Goal: Find specific page/section: Find specific page/section

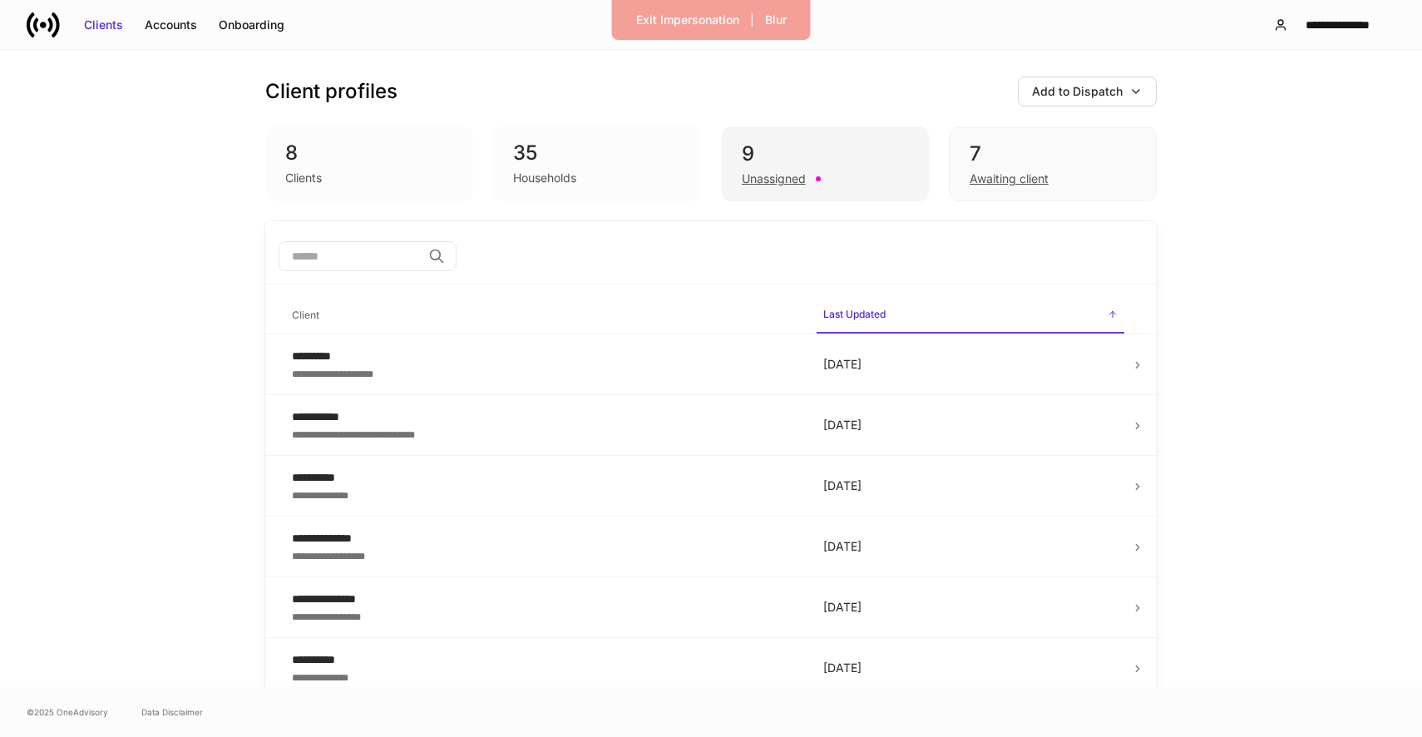
click at [830, 190] on div "9 Unassigned" at bounding box center [825, 163] width 208 height 75
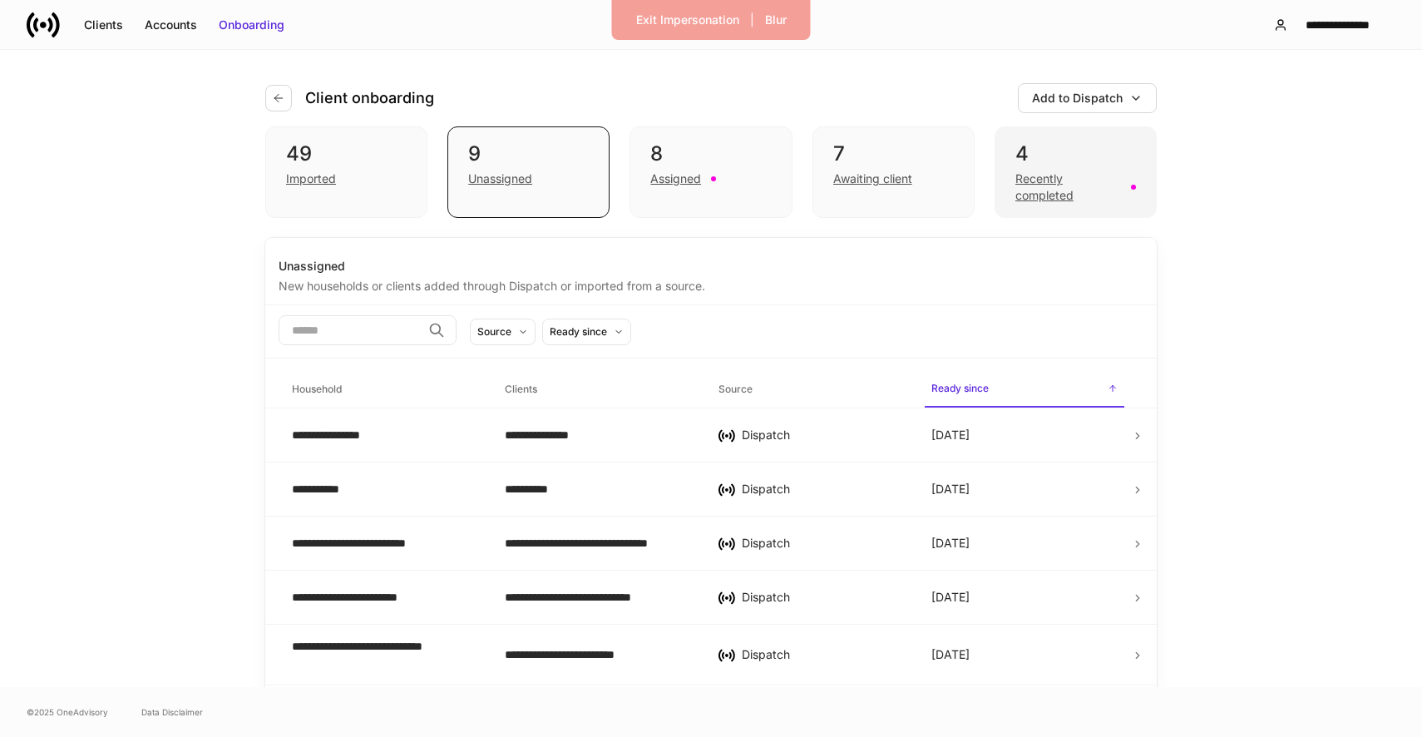
click at [1052, 200] on div "Recently completed" at bounding box center [1068, 186] width 106 height 33
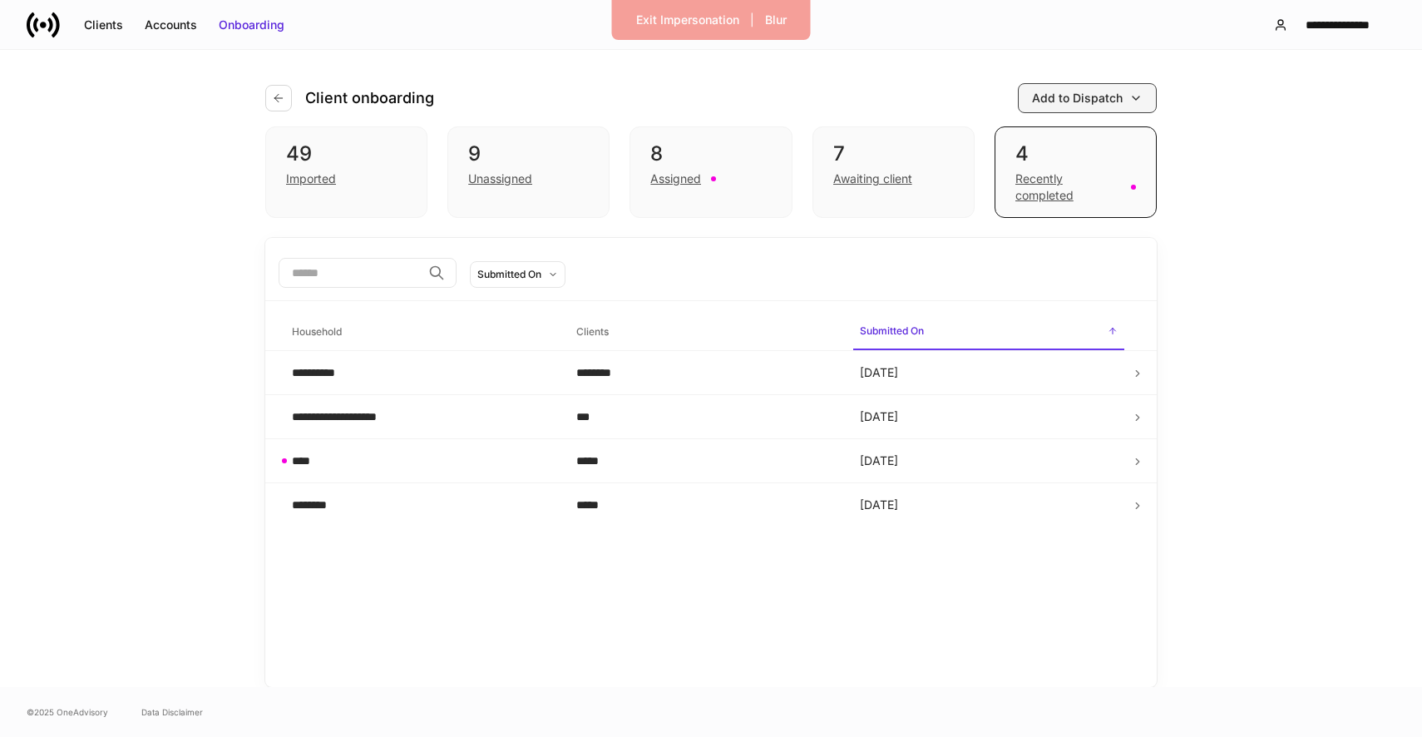
click at [1060, 104] on div "Add to Dispatch" at bounding box center [1077, 98] width 91 height 17
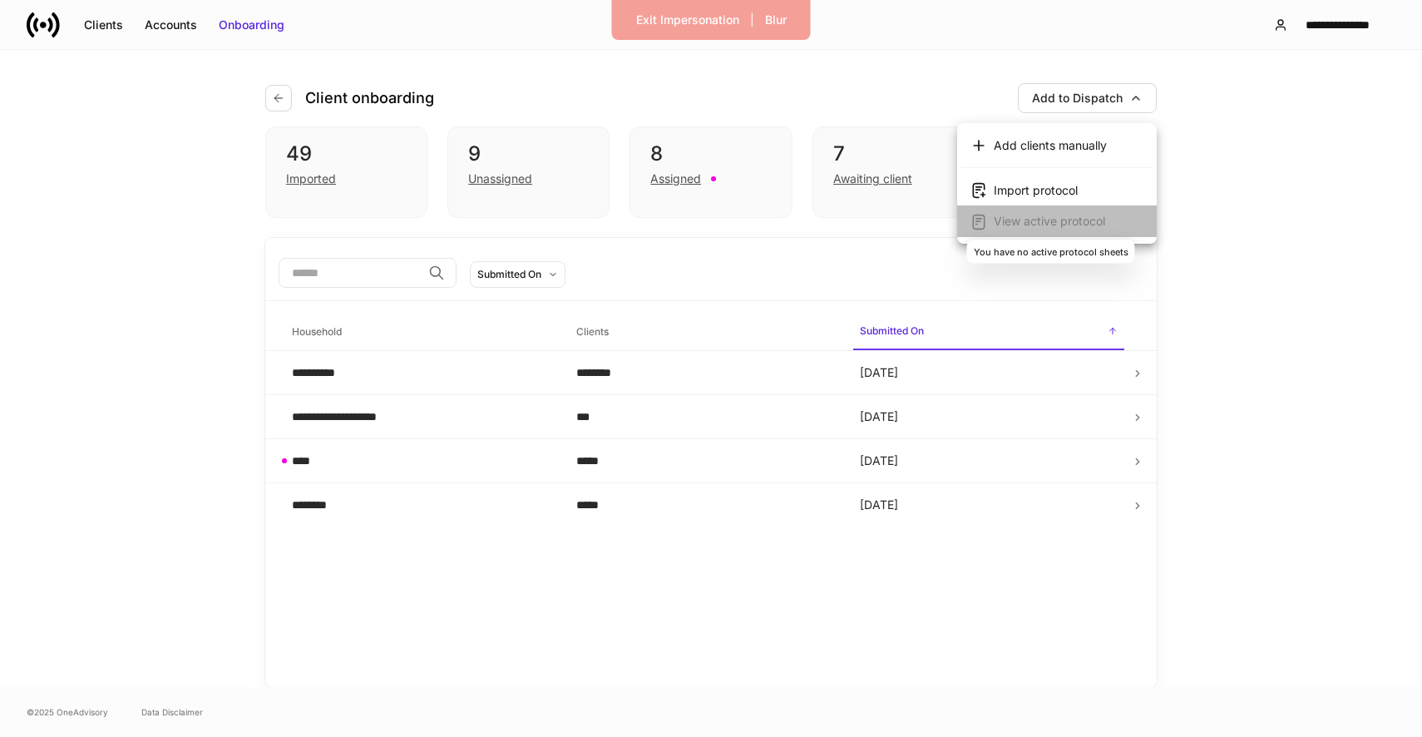
click at [1035, 222] on span "View active protocol" at bounding box center [1049, 221] width 111 height 14
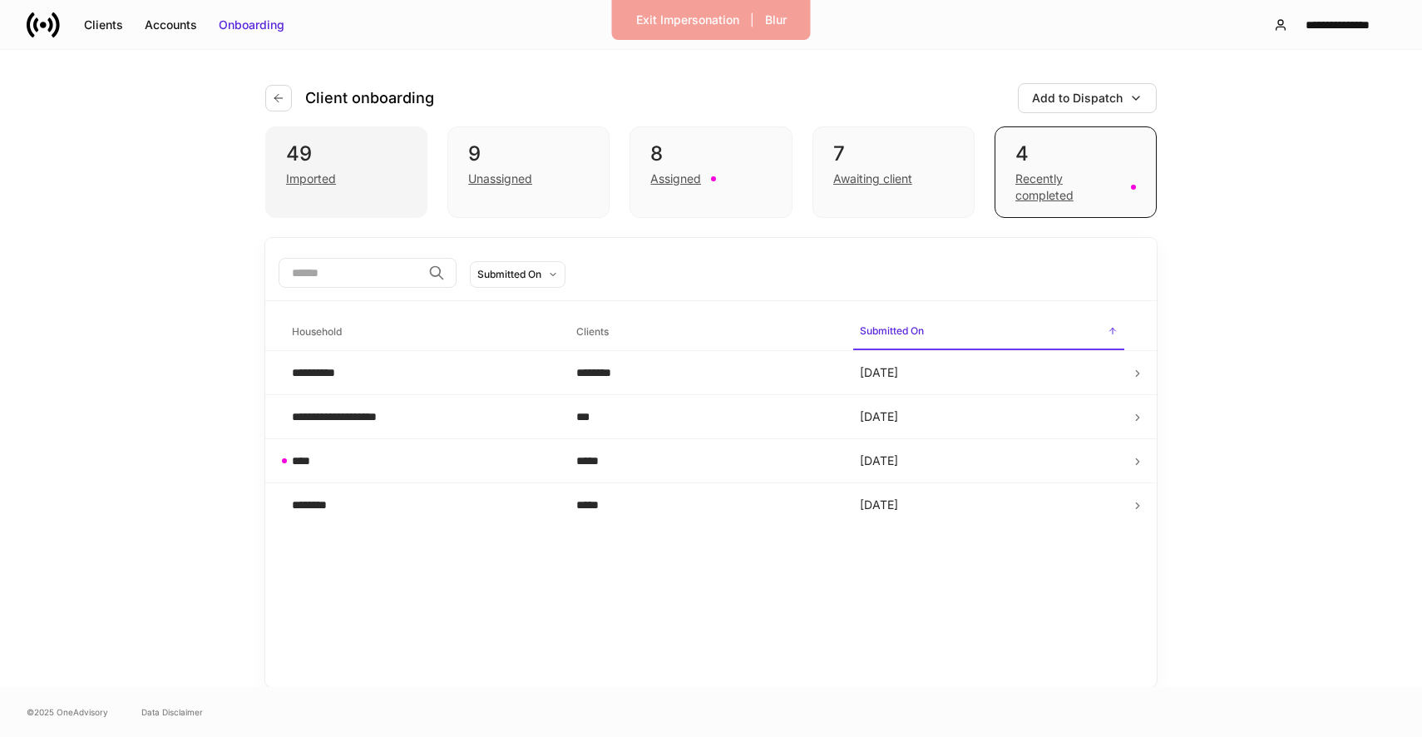
click at [354, 147] on div "49" at bounding box center [346, 154] width 121 height 27
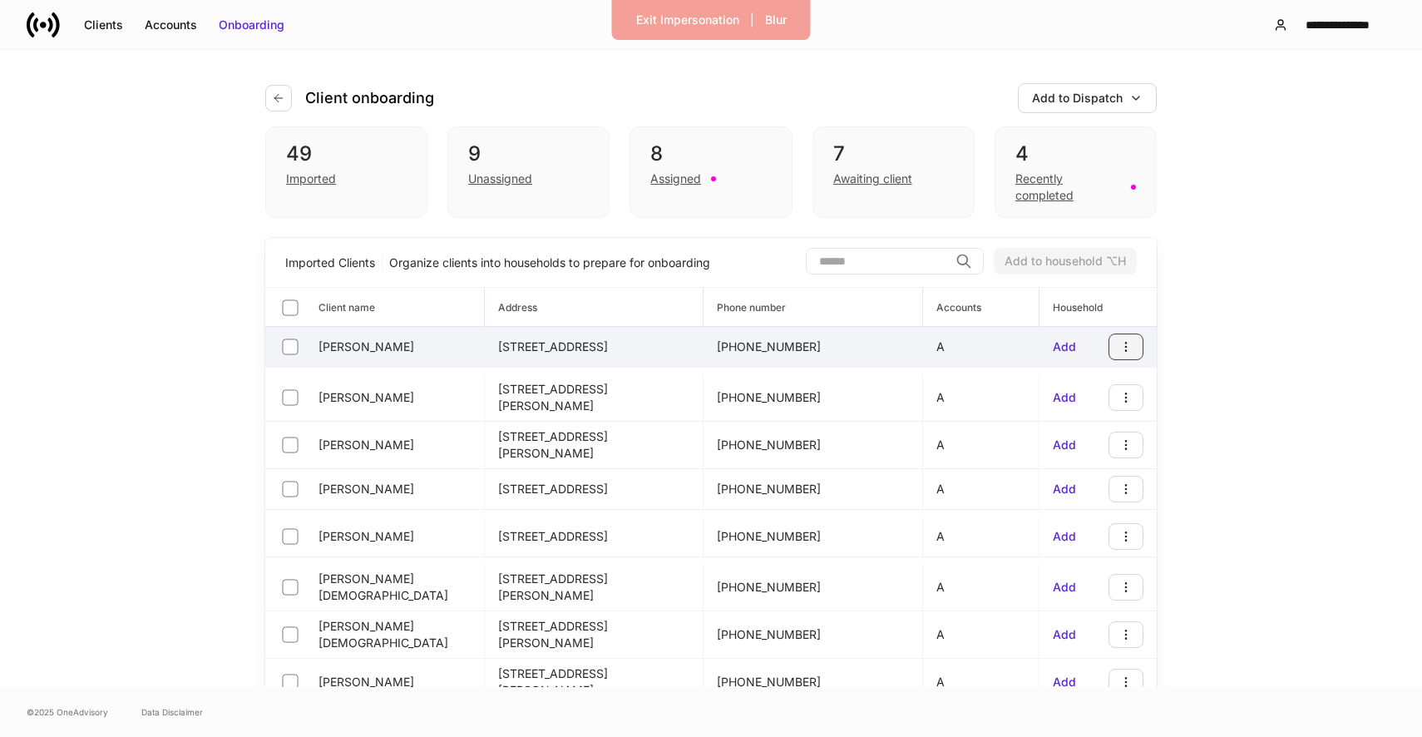
click at [1117, 341] on button "button" at bounding box center [1126, 346] width 35 height 27
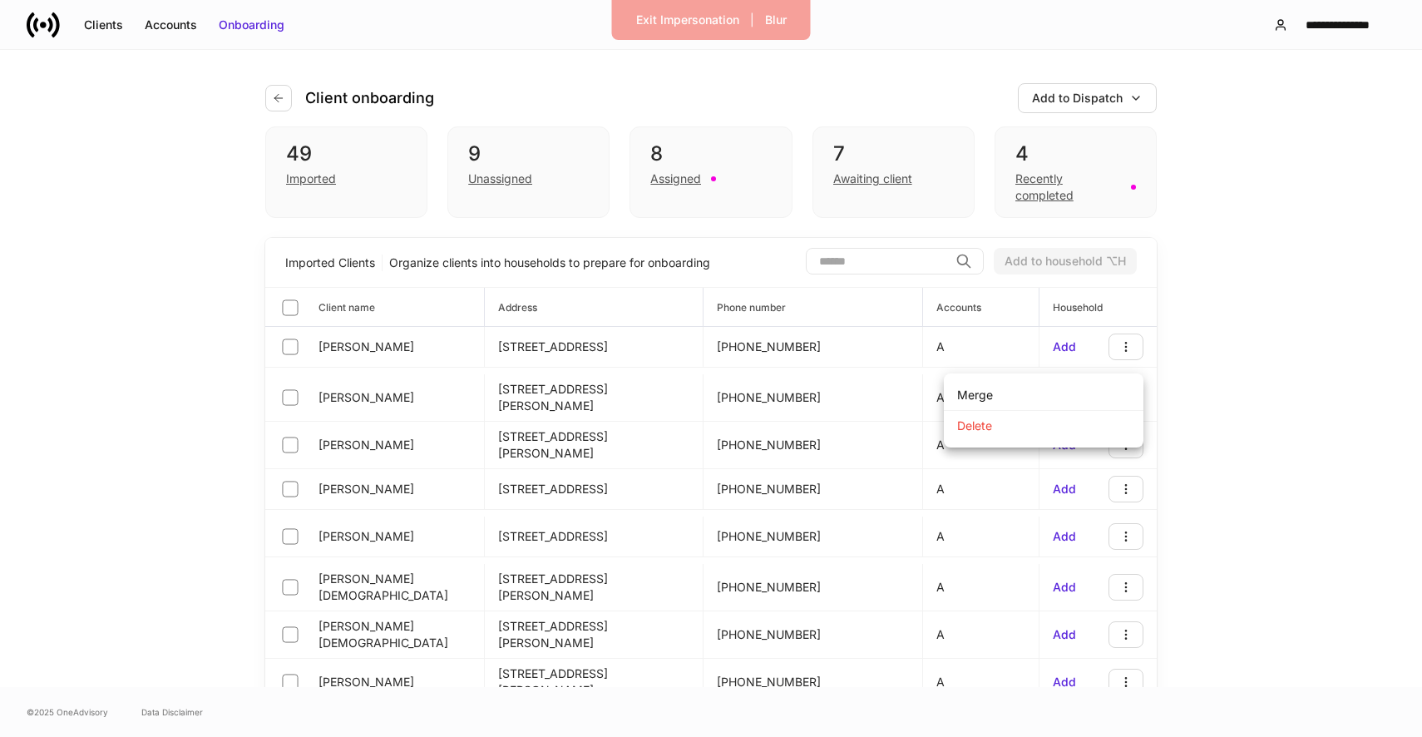
click at [1122, 312] on div at bounding box center [711, 368] width 1422 height 737
click at [720, 21] on div "Exit Impersonation" at bounding box center [687, 20] width 103 height 17
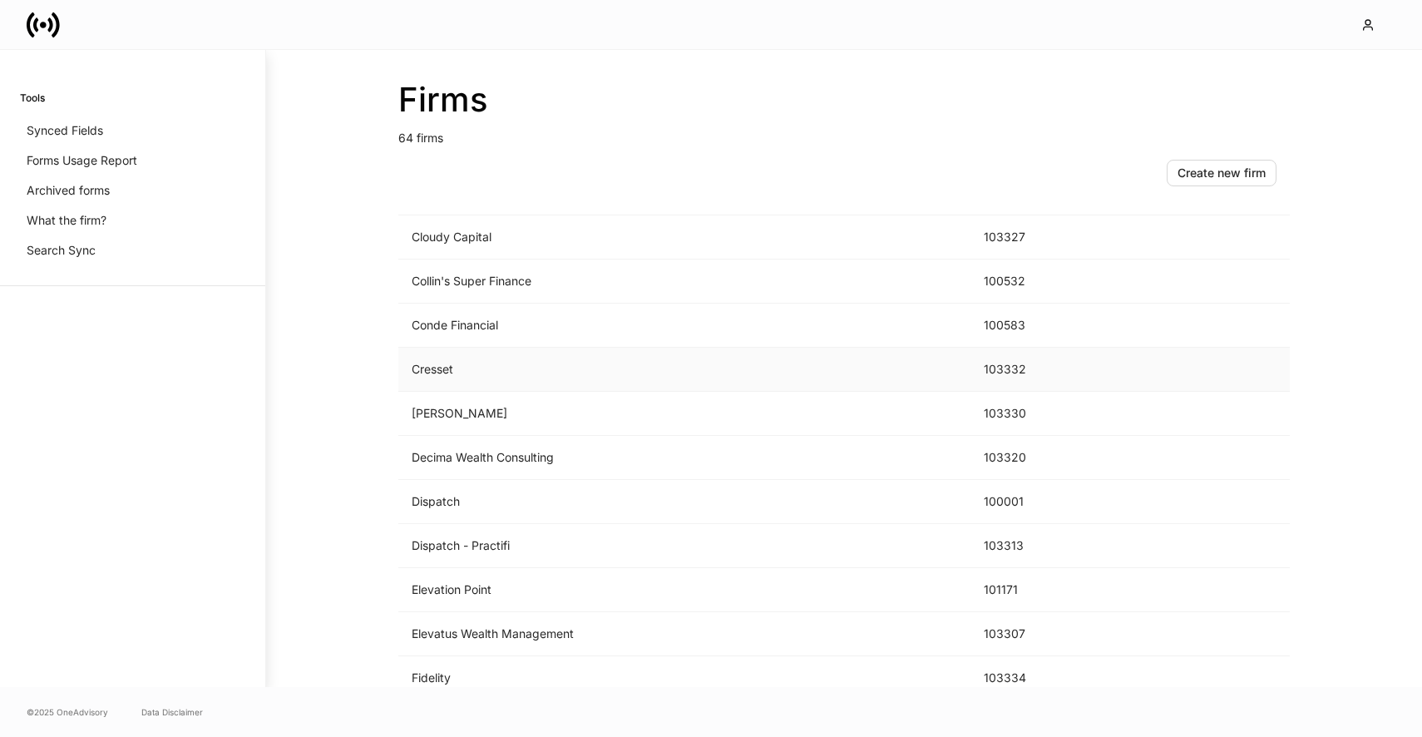
scroll to position [680, 0]
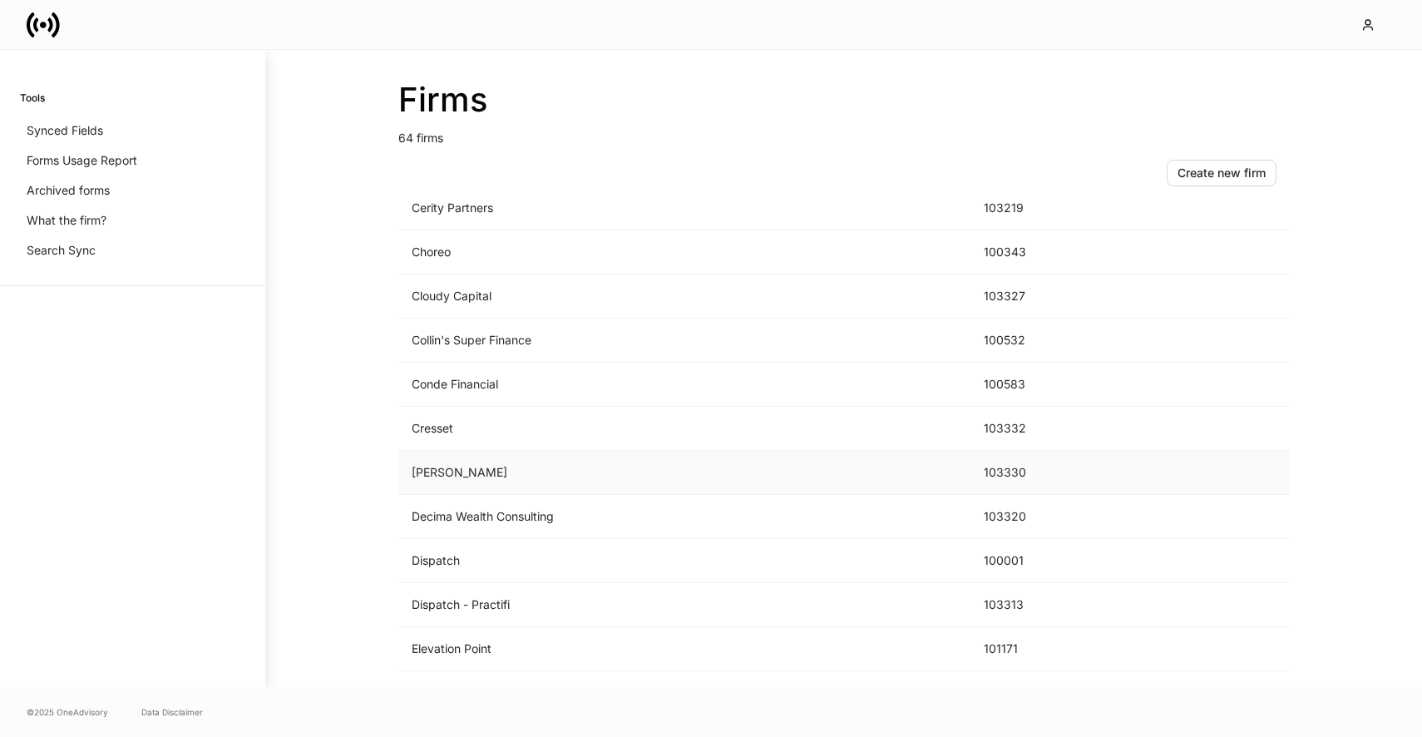
click at [500, 465] on td "[PERSON_NAME]" at bounding box center [684, 473] width 572 height 44
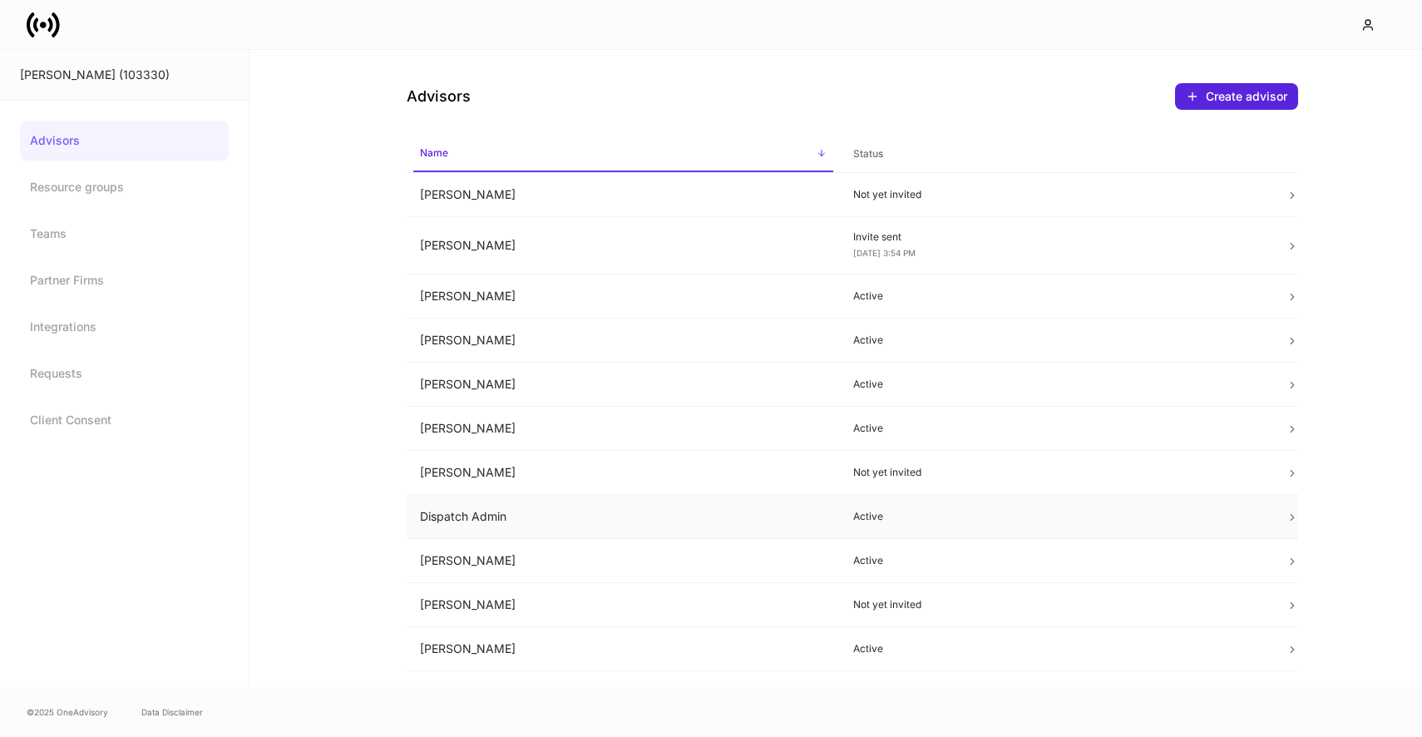
click at [566, 504] on td "Dispatch Admin" at bounding box center [623, 517] width 433 height 44
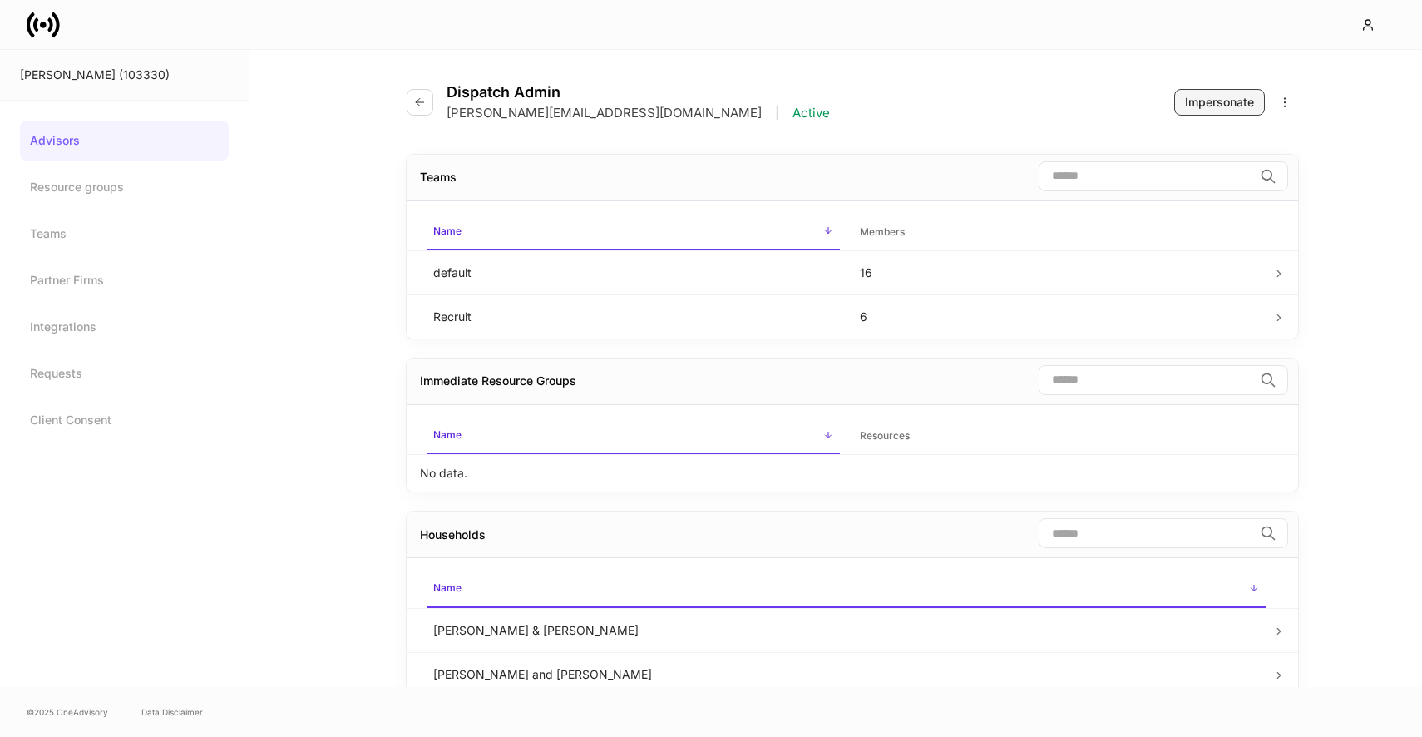
click at [1196, 114] on button "Impersonate" at bounding box center [1219, 102] width 91 height 27
